Goal: Navigation & Orientation: Understand site structure

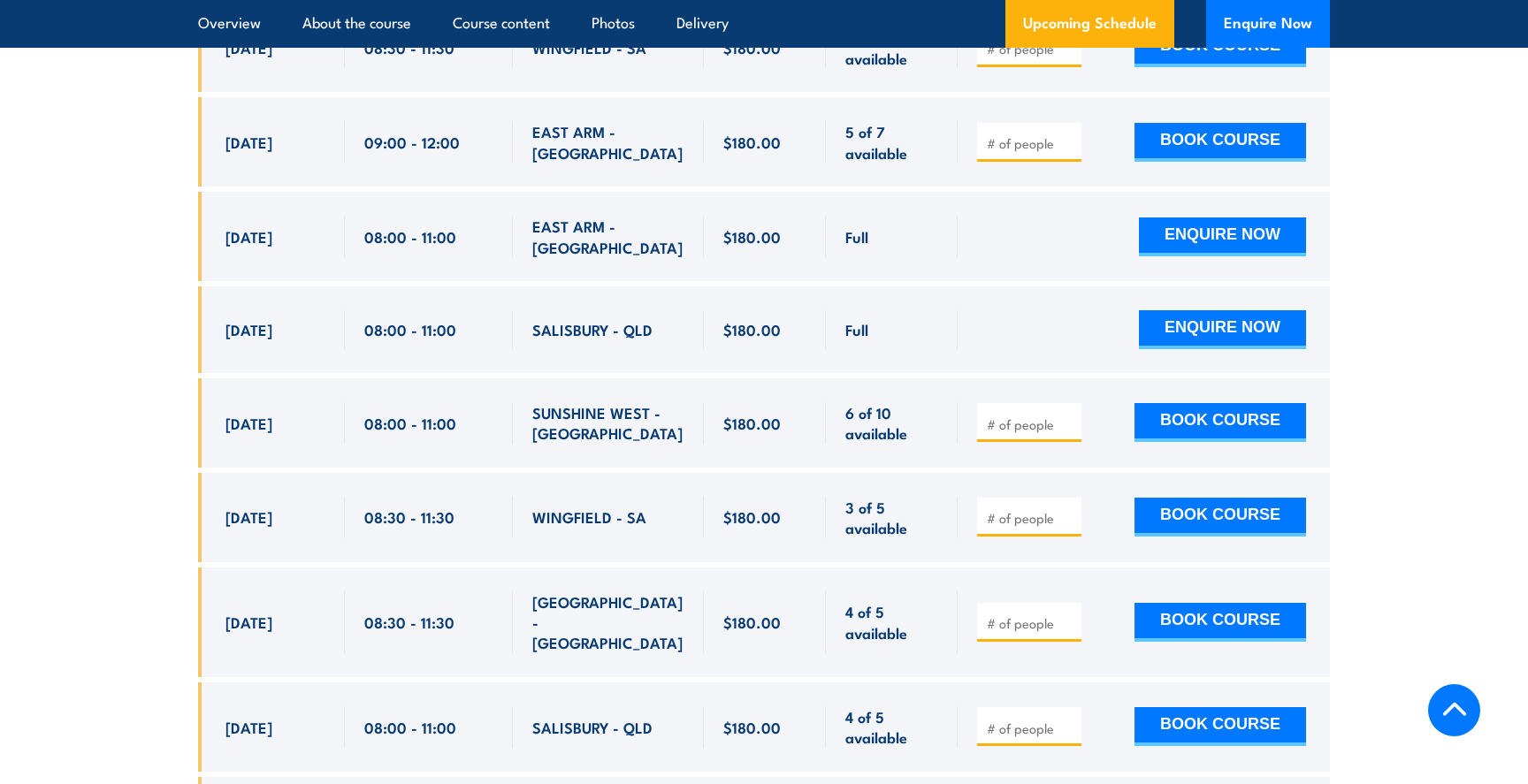
scroll to position [4488, 0]
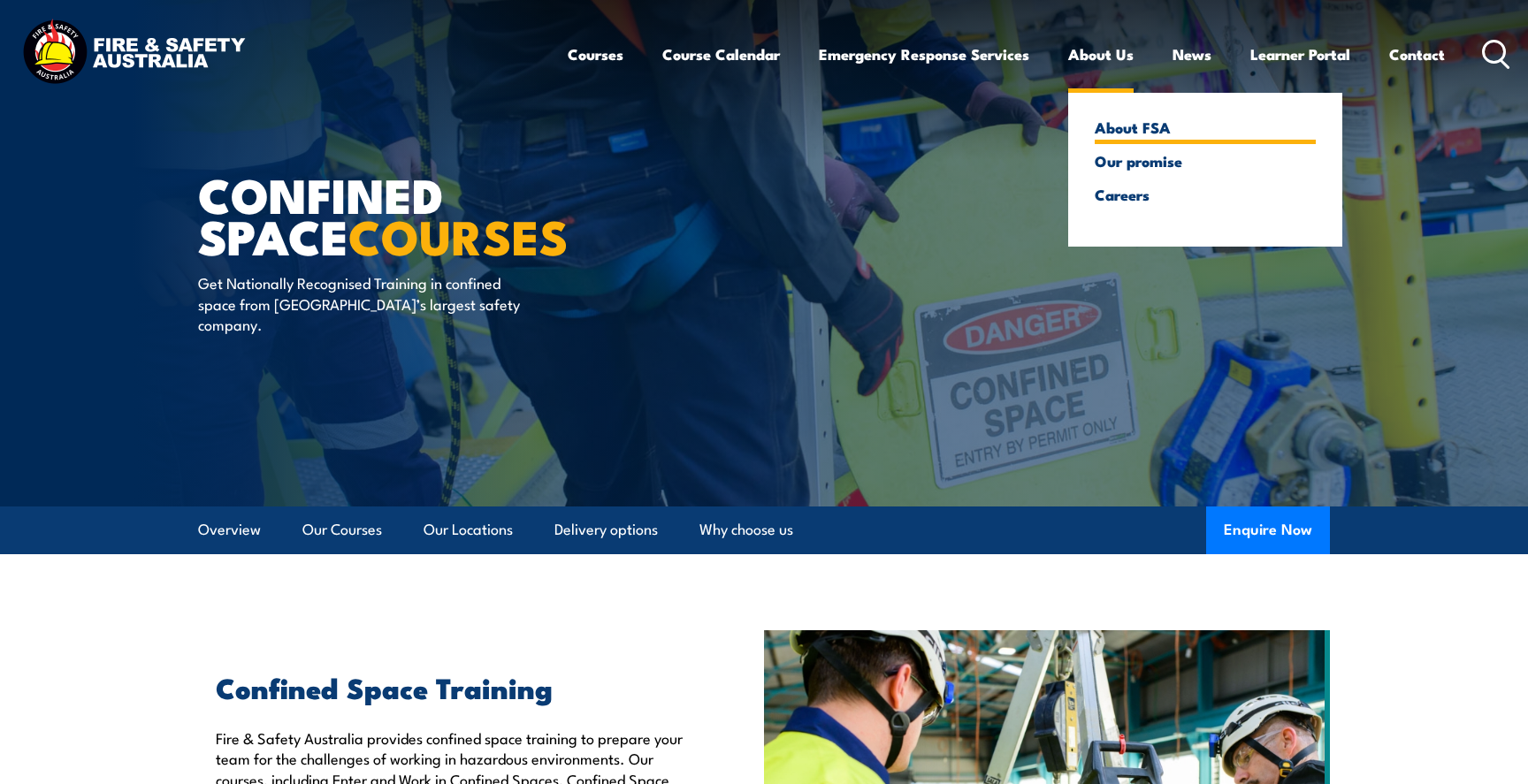
click at [1102, 123] on link "About FSA" at bounding box center [1205, 127] width 221 height 16
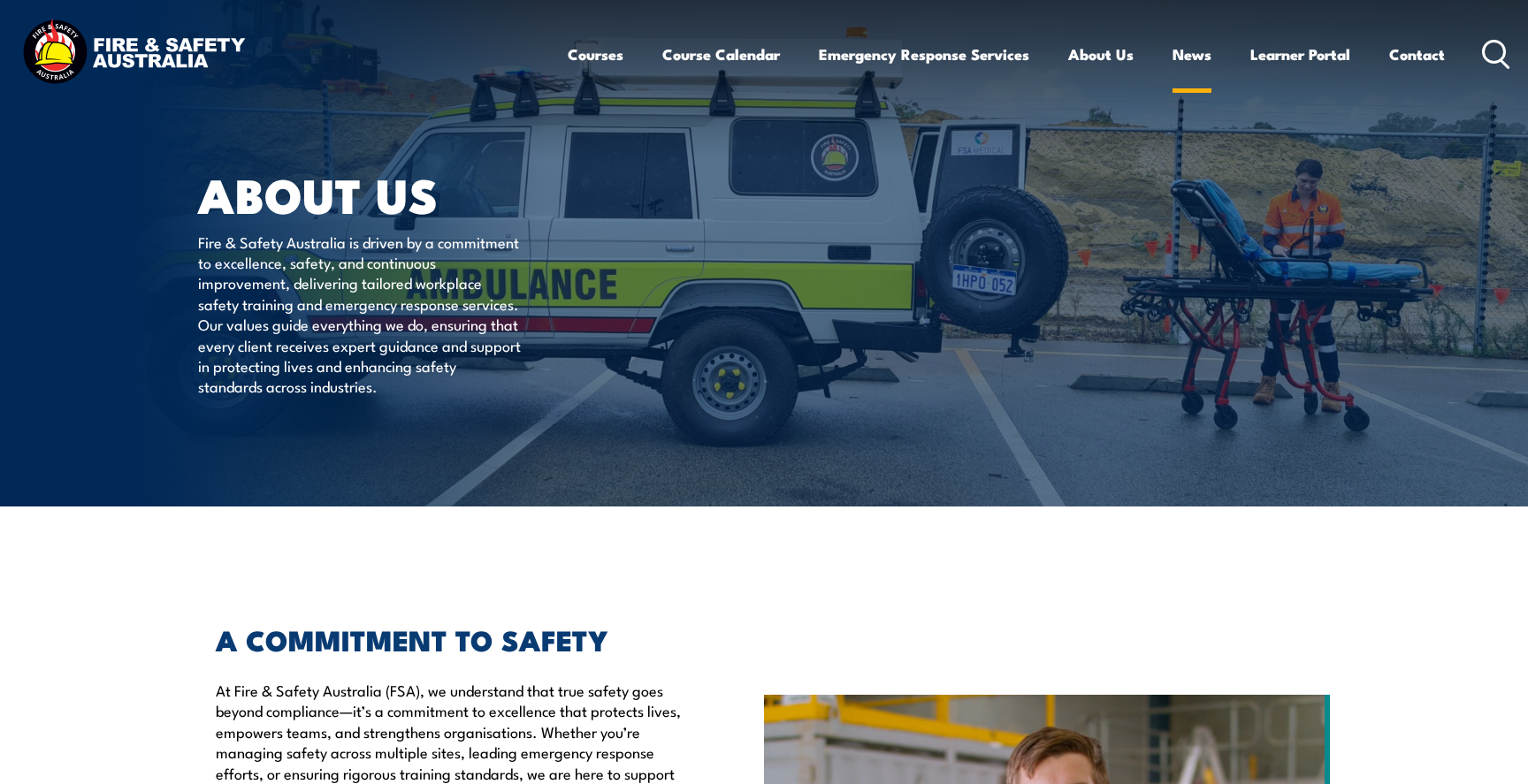
click at [1180, 56] on link "News" at bounding box center [1192, 54] width 39 height 47
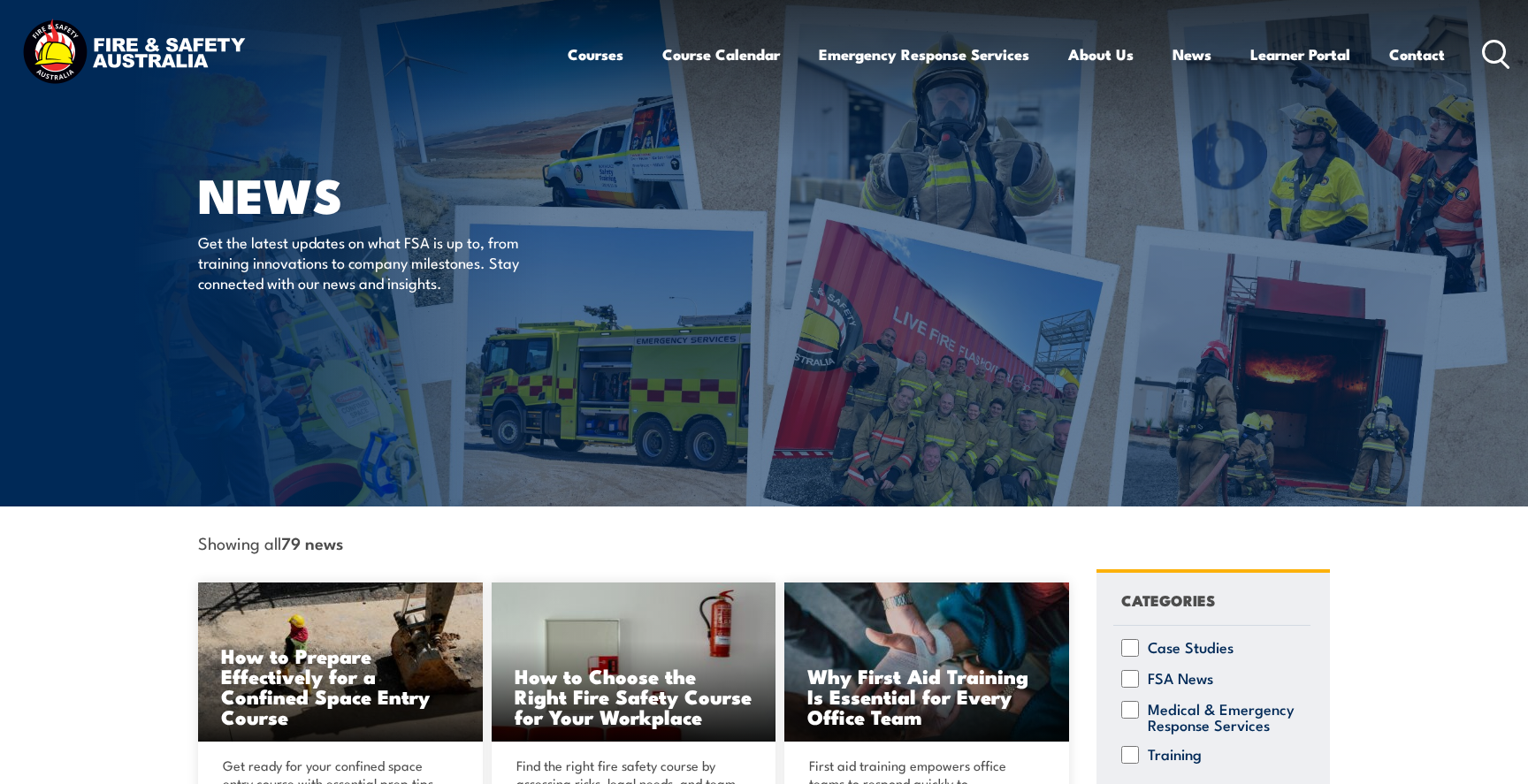
click at [879, 400] on article "News Get the latest updates on what FSA is up to, from training innovations to …" at bounding box center [764, 253] width 1132 height 506
click at [687, 50] on link "Course Calendar" at bounding box center [721, 54] width 118 height 47
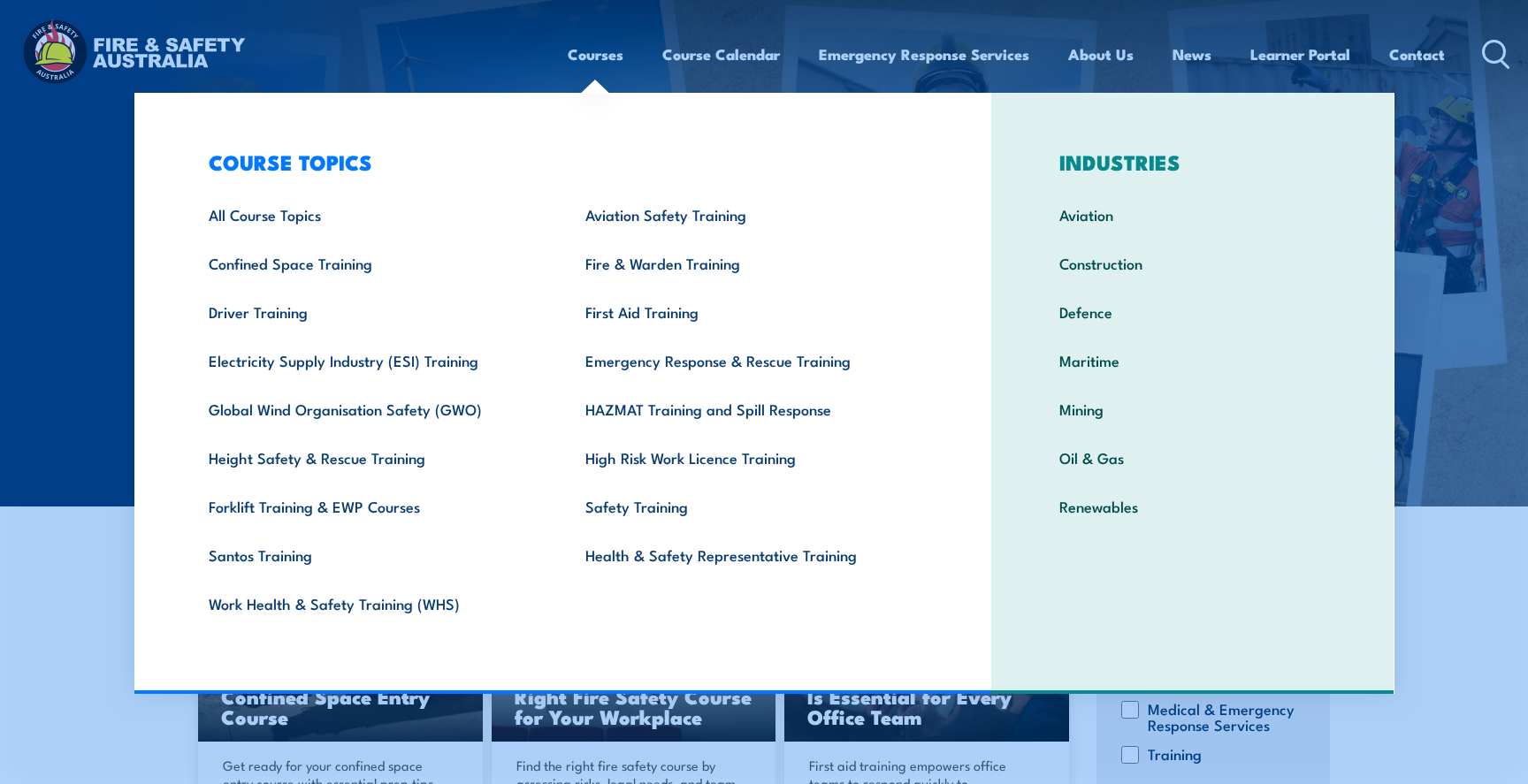
click at [588, 65] on link "Courses" at bounding box center [596, 54] width 56 height 47
